Goal: Task Accomplishment & Management: Manage account settings

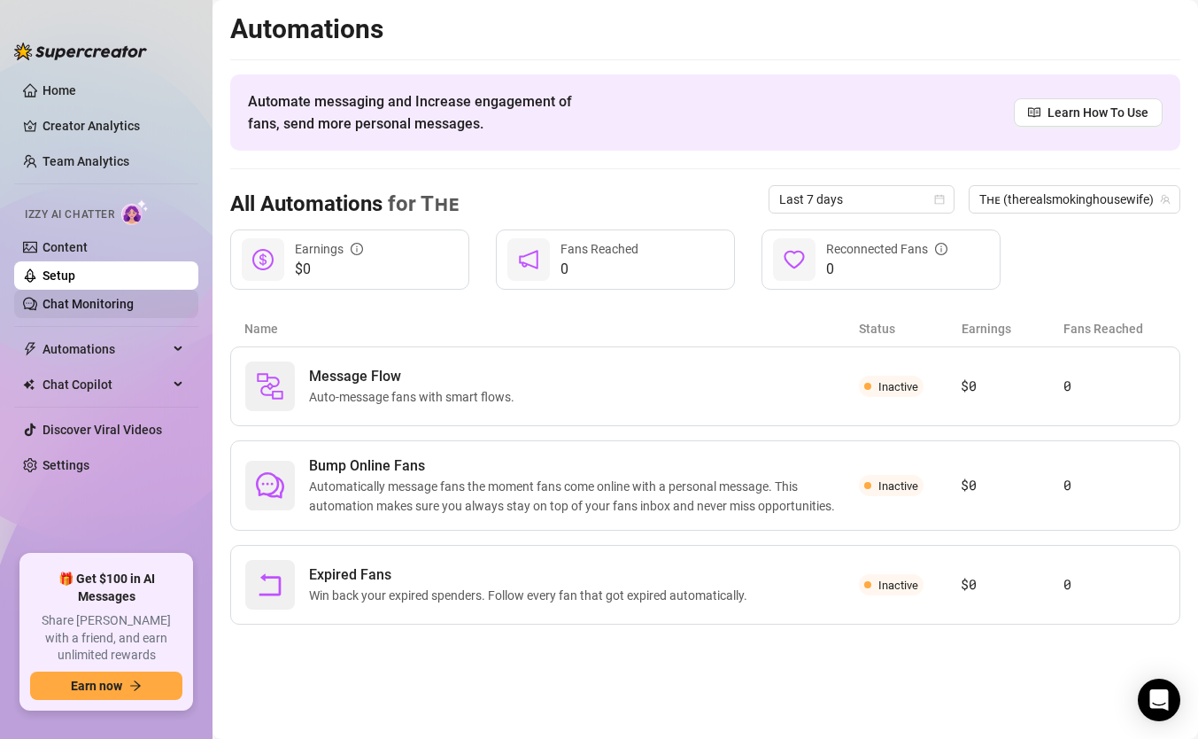
click at [95, 302] on link "Chat Monitoring" at bounding box center [88, 304] width 91 height 14
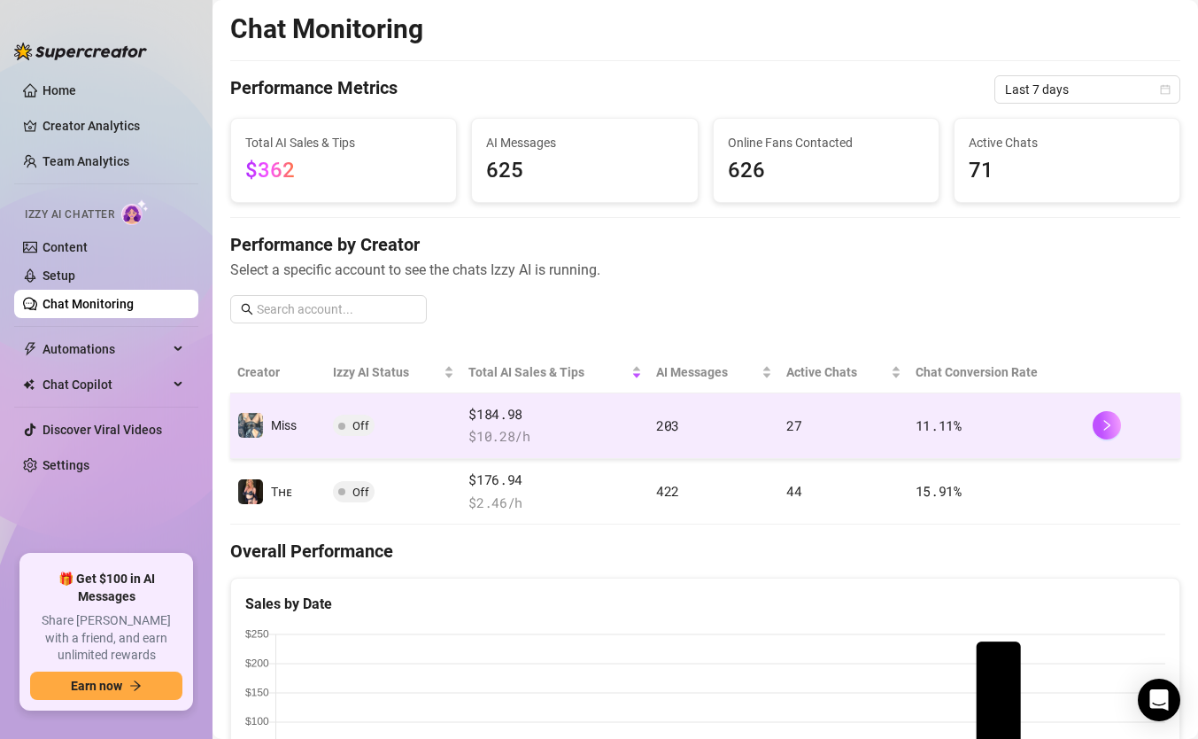
click at [364, 432] on span "Off" at bounding box center [354, 424] width 42 height 21
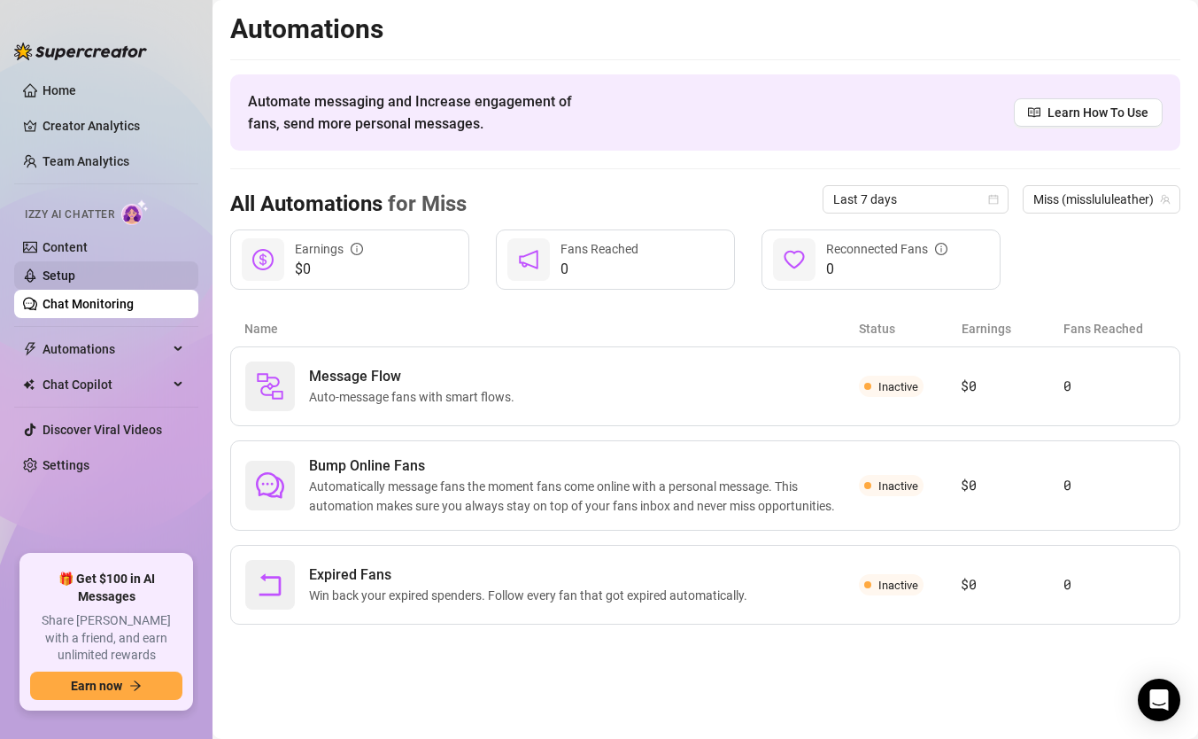
click at [75, 270] on link "Setup" at bounding box center [59, 275] width 33 height 14
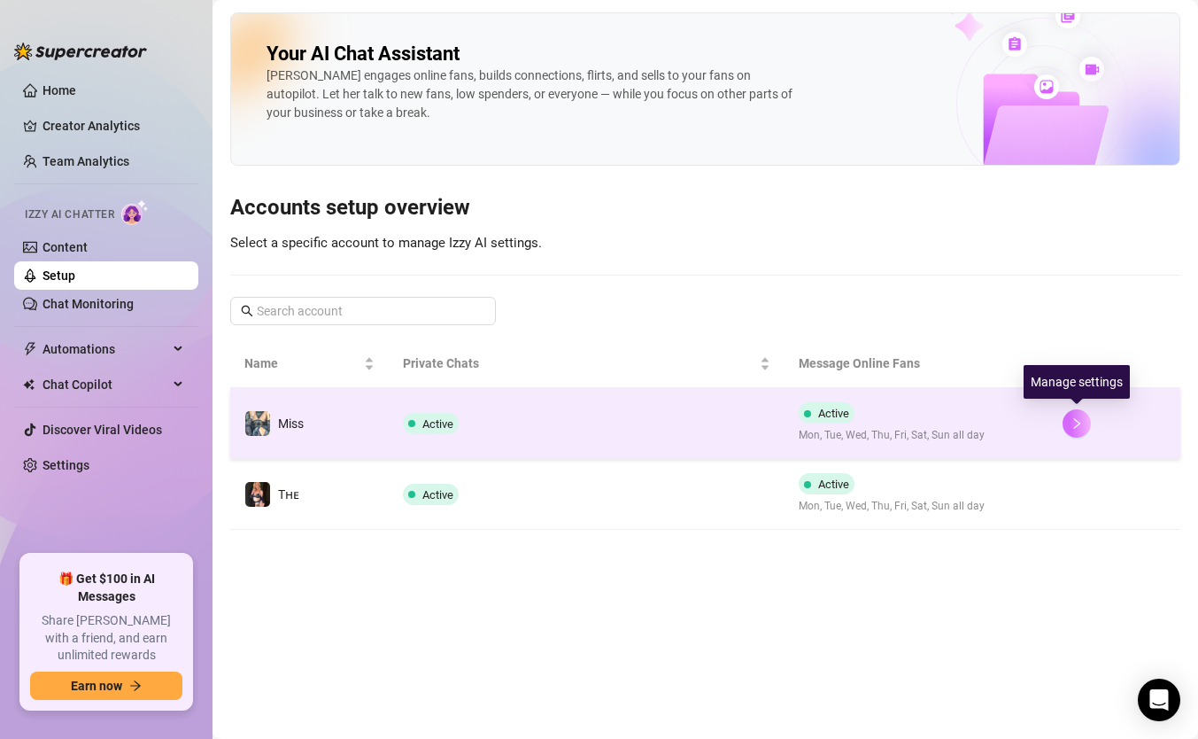
click at [1081, 414] on button "button" at bounding box center [1077, 423] width 28 height 28
